Goal: Information Seeking & Learning: Learn about a topic

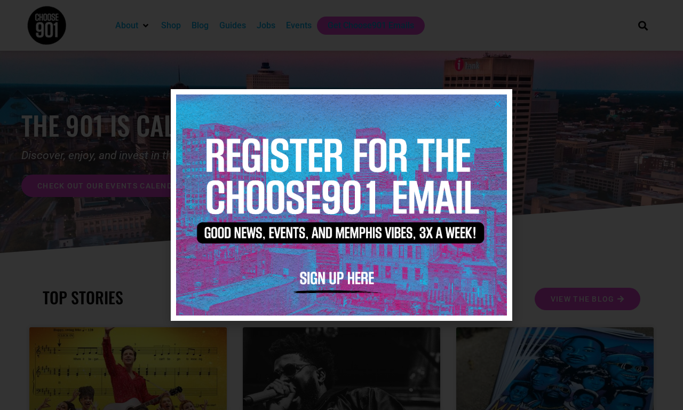
click at [497, 104] on icon "Close" at bounding box center [497, 104] width 8 height 8
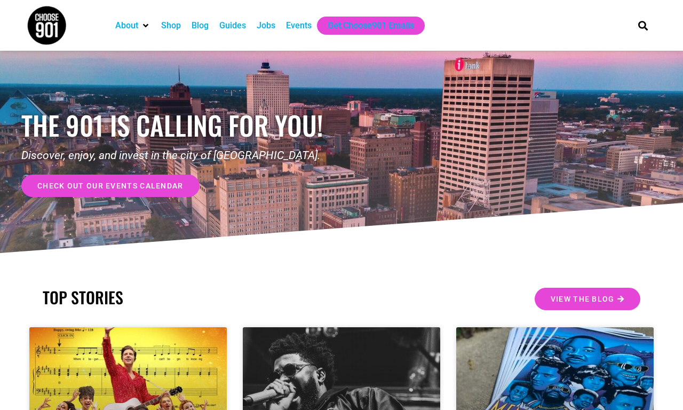
click at [299, 25] on div "Events" at bounding box center [299, 25] width 26 height 13
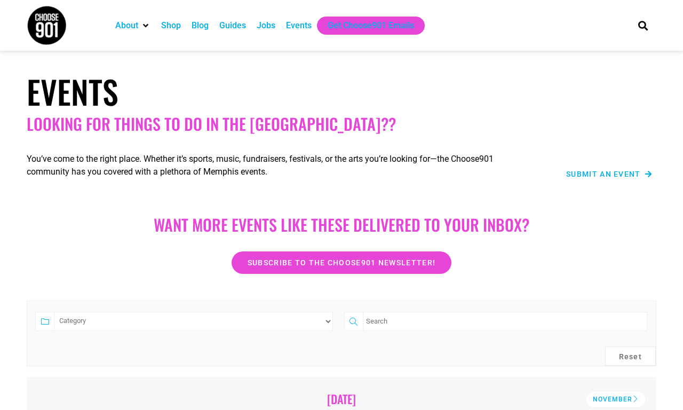
click at [505, 321] on input "search" at bounding box center [505, 321] width 284 height 19
click at [193, 321] on select "Category Adults Only Career Comedy Education Family Family Friendly Festival Fi…" at bounding box center [193, 321] width 279 height 19
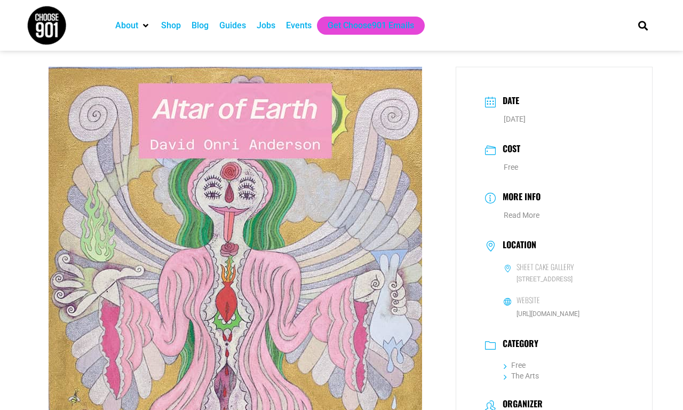
click at [299, 25] on div "Events" at bounding box center [299, 25] width 26 height 13
